Goal: Navigation & Orientation: Find specific page/section

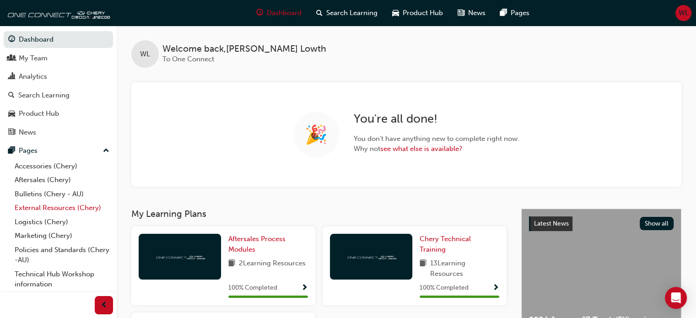
click at [43, 207] on link "External Resources (Chery)" at bounding box center [62, 208] width 102 height 14
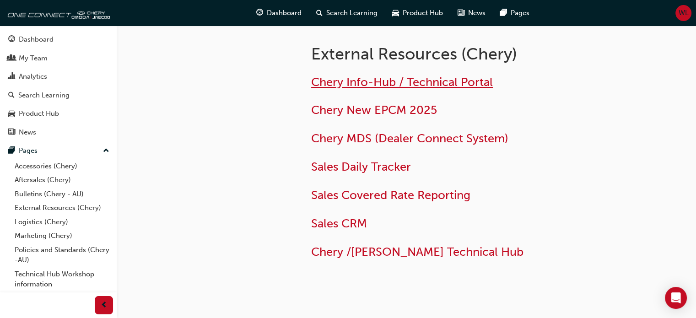
click at [365, 80] on span "Chery Info-Hub / Technical Portal" at bounding box center [402, 82] width 182 height 14
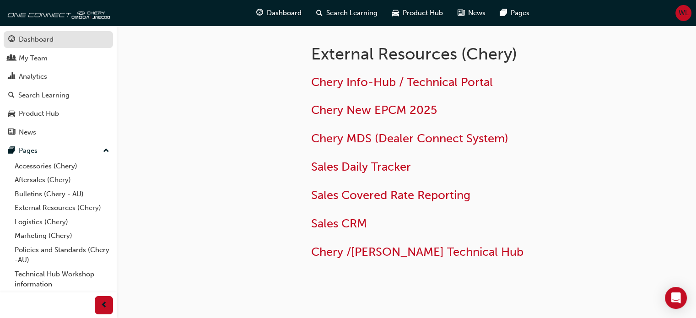
click at [35, 34] on div "Dashboard" at bounding box center [36, 39] width 35 height 11
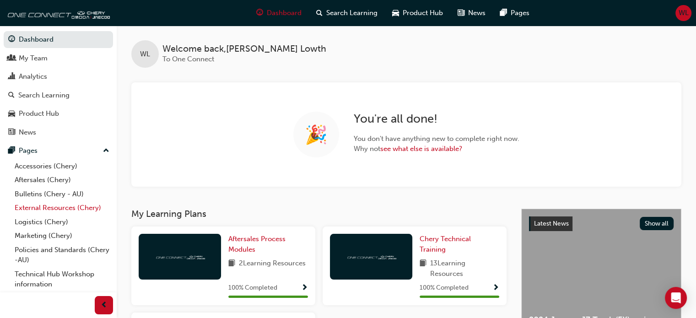
click at [41, 210] on link "External Resources (Chery)" at bounding box center [62, 208] width 102 height 14
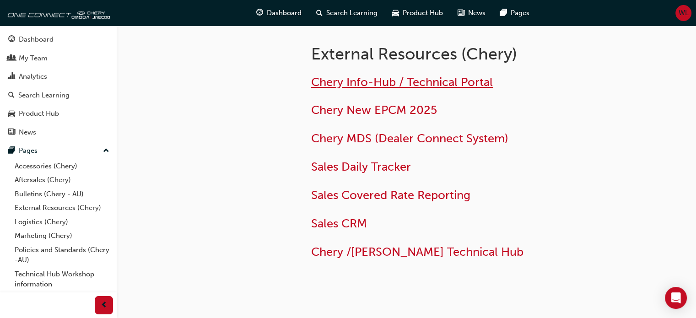
click at [358, 77] on span "Chery Info-Hub / Technical Portal" at bounding box center [402, 82] width 182 height 14
click at [358, 78] on span "Chery Info-Hub / Technical Portal" at bounding box center [402, 82] width 182 height 14
